Goal: Use online tool/utility

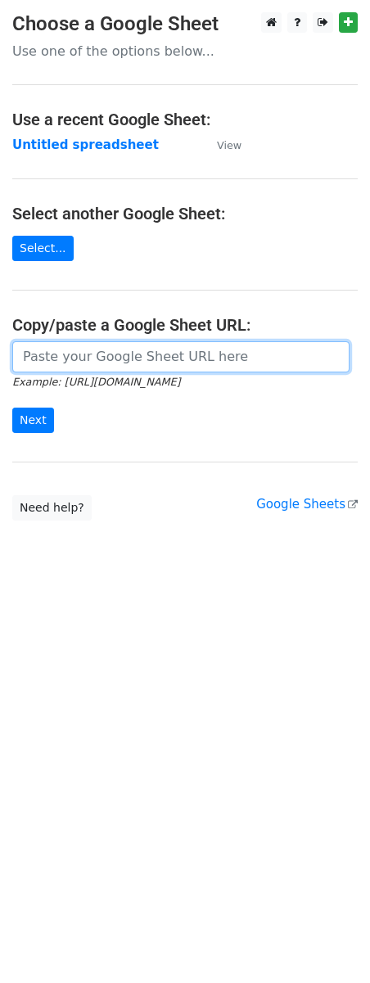
click at [85, 362] on input "url" at bounding box center [180, 356] width 337 height 31
paste input "[URL][DOMAIN_NAME]"
type input "[URL][DOMAIN_NAME]"
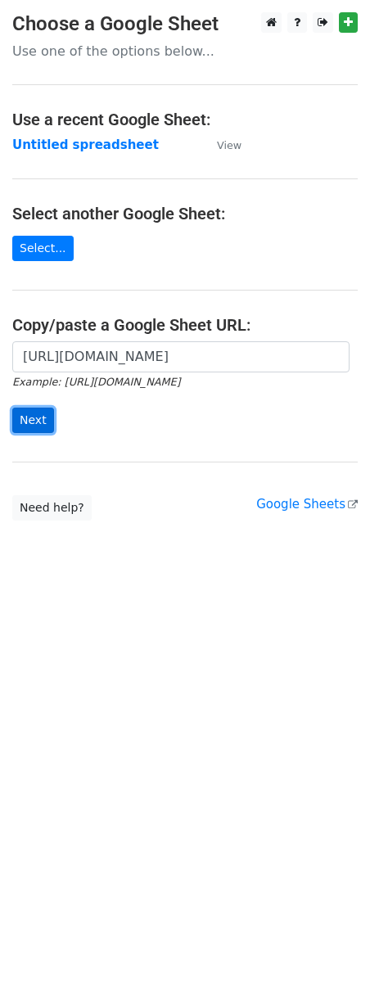
click at [46, 417] on input "Next" at bounding box center [33, 420] width 42 height 25
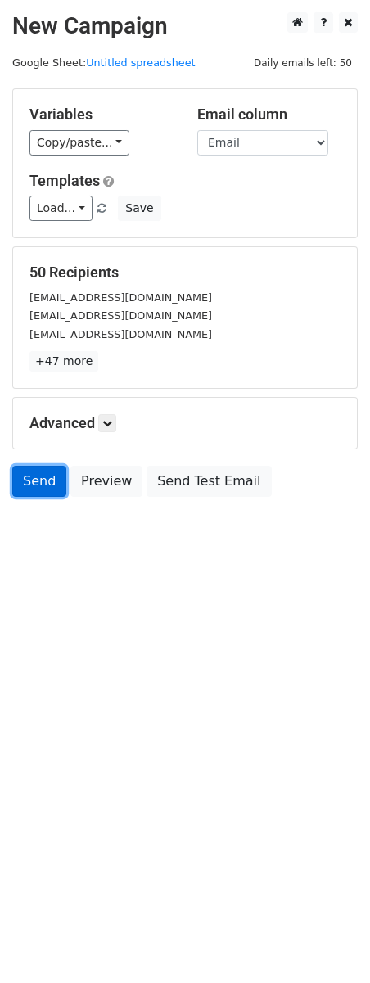
click at [34, 495] on link "Send" at bounding box center [39, 481] width 54 height 31
